Goal: Obtain resource: Download file/media

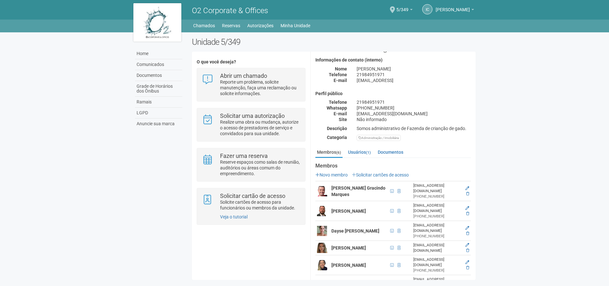
scroll to position [34, 0]
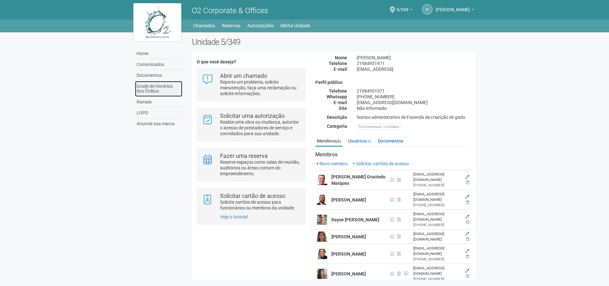
click at [152, 86] on link "Grade de Horários dos Ônibus" at bounding box center [158, 89] width 47 height 16
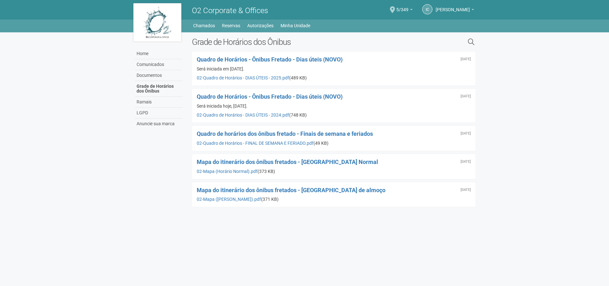
click at [259, 67] on div "Será iniciada em [DATE]." at bounding box center [334, 69] width 274 height 6
click at [261, 76] on link "02-Quadro de Horários - DIAS ÚTEIS - 2025.pdf" at bounding box center [243, 77] width 92 height 5
